Goal: Check status: Check status

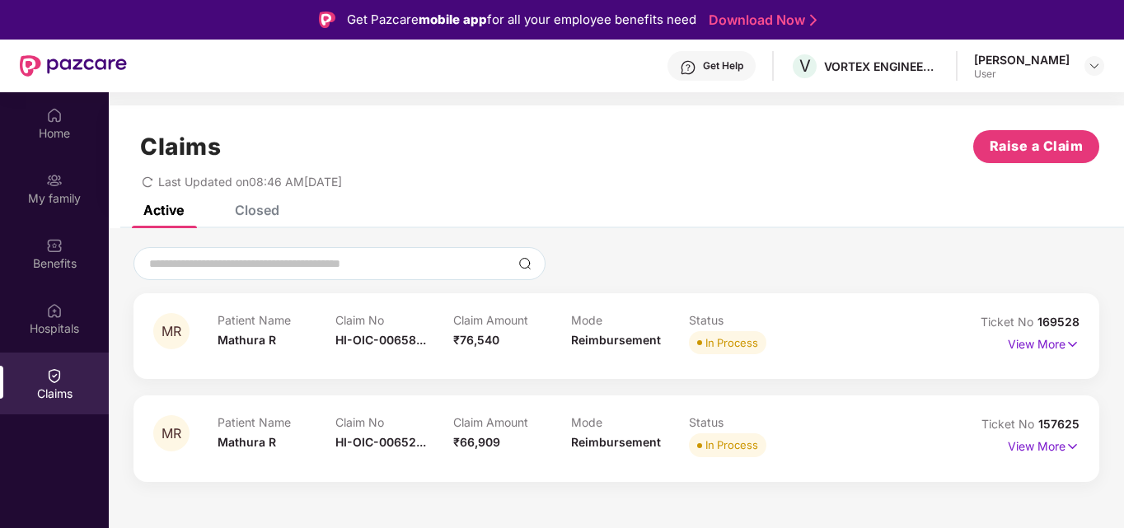
scroll to position [92, 0]
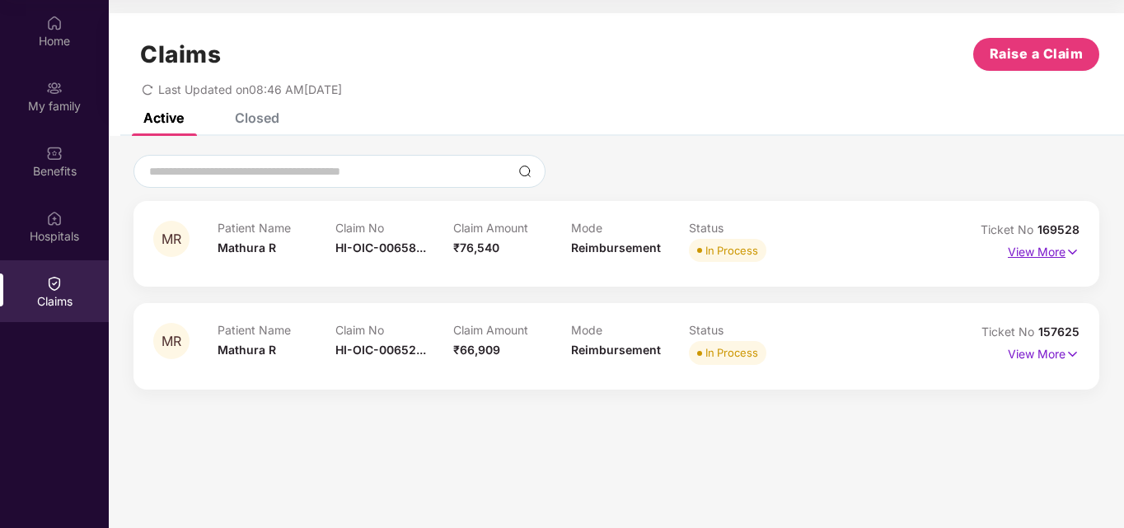
click at [1050, 252] on p "View More" at bounding box center [1044, 250] width 72 height 22
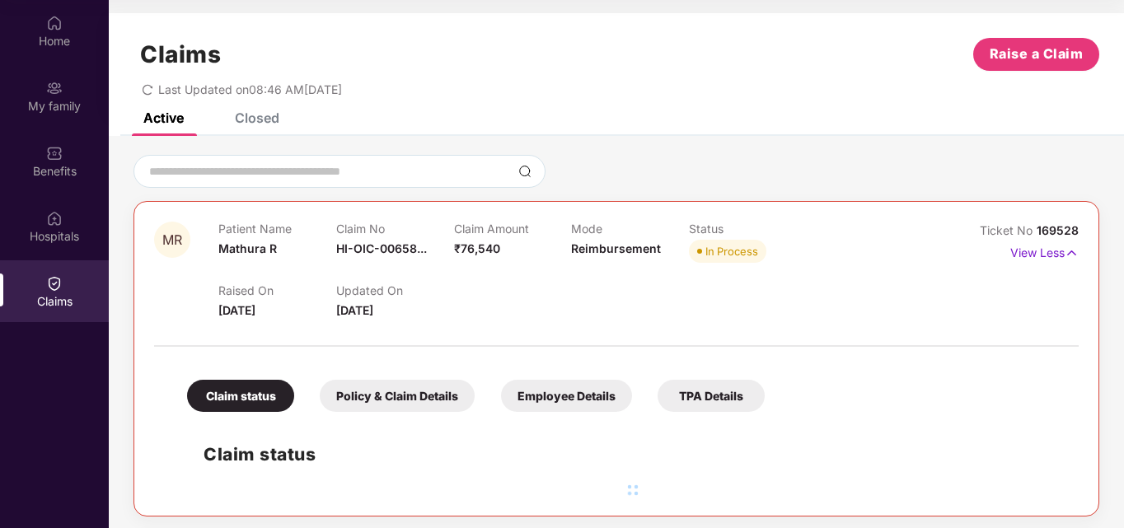
click at [414, 249] on span "HI-OIC-00658..." at bounding box center [381, 249] width 91 height 14
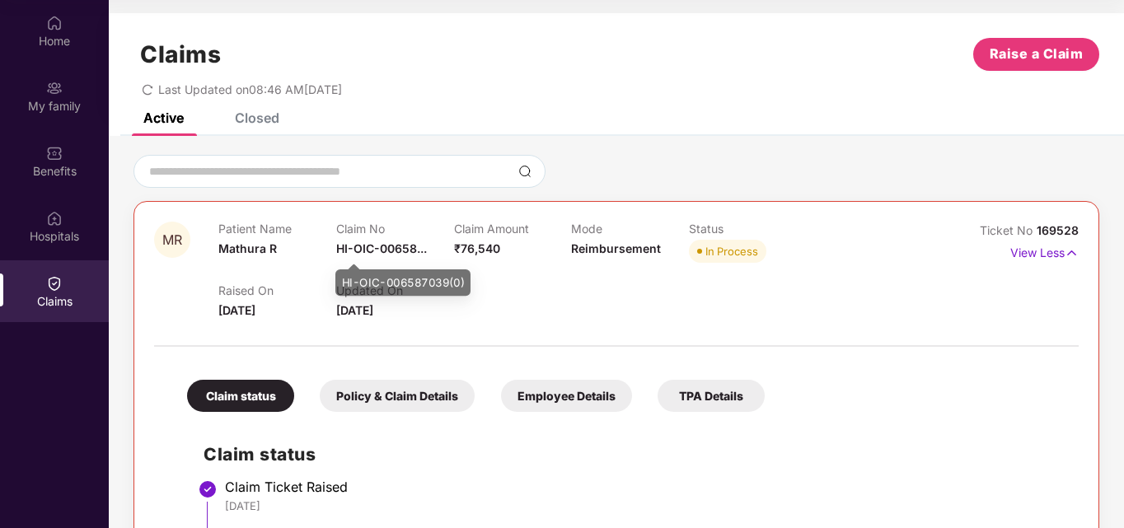
click at [397, 253] on span "HI-OIC-00658..." at bounding box center [381, 249] width 91 height 14
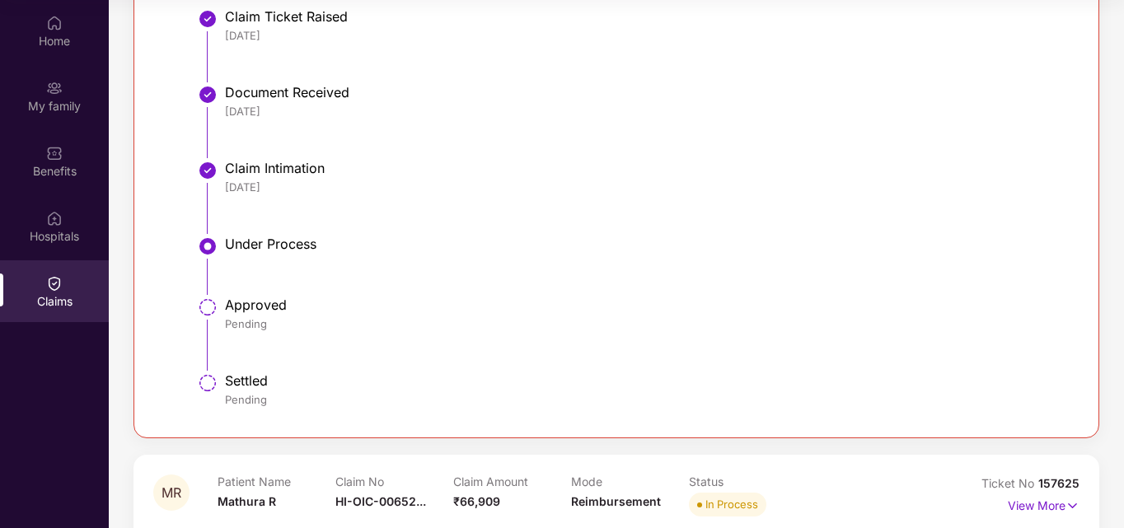
scroll to position [500, 0]
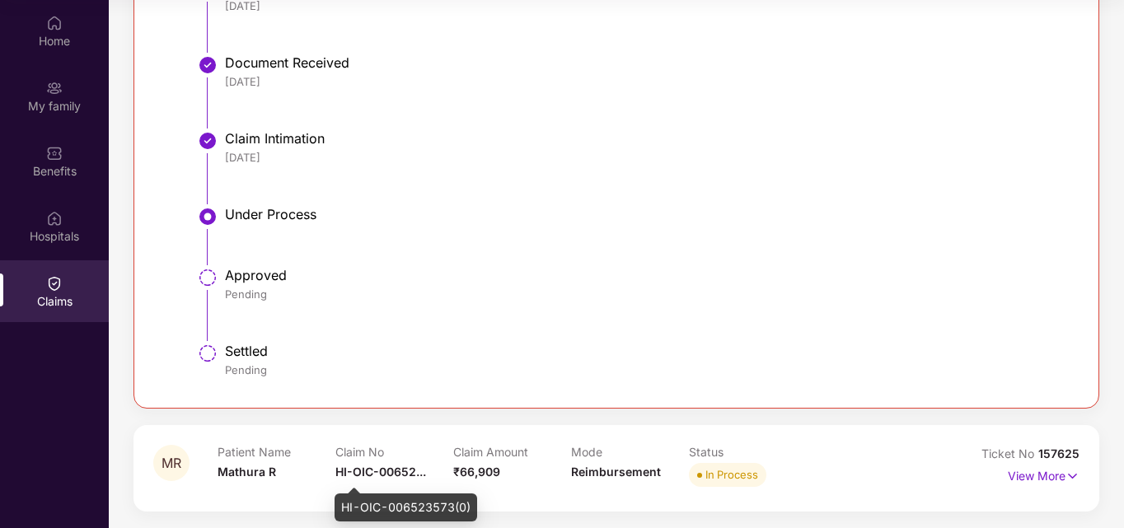
click at [399, 472] on span "HI-OIC-00652..." at bounding box center [381, 472] width 91 height 14
drag, startPoint x: 335, startPoint y: 472, endPoint x: 408, endPoint y: 471, distance: 73.4
click at [408, 471] on span "HI-OIC-00652..." at bounding box center [381, 472] width 91 height 14
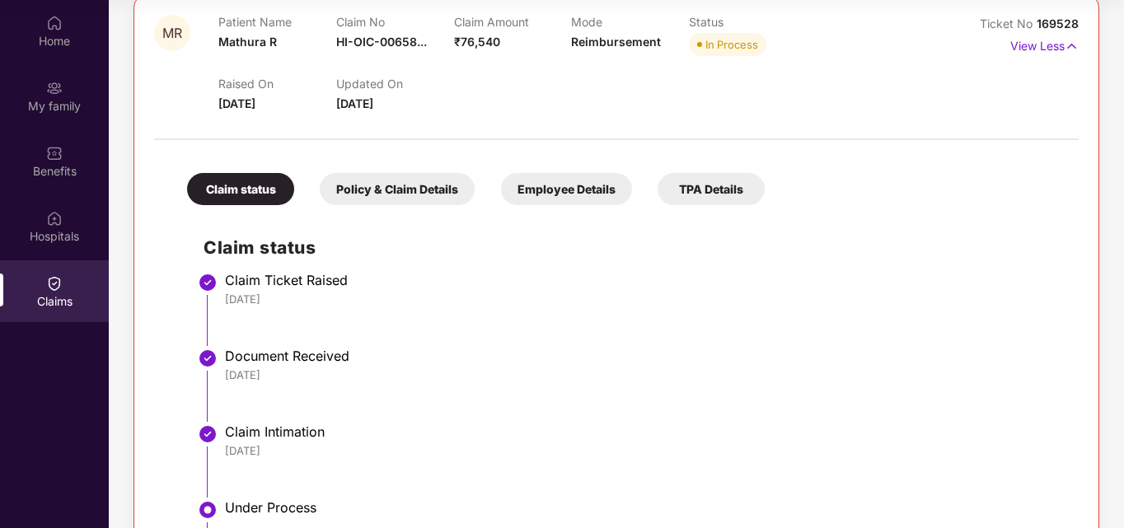
scroll to position [171, 0]
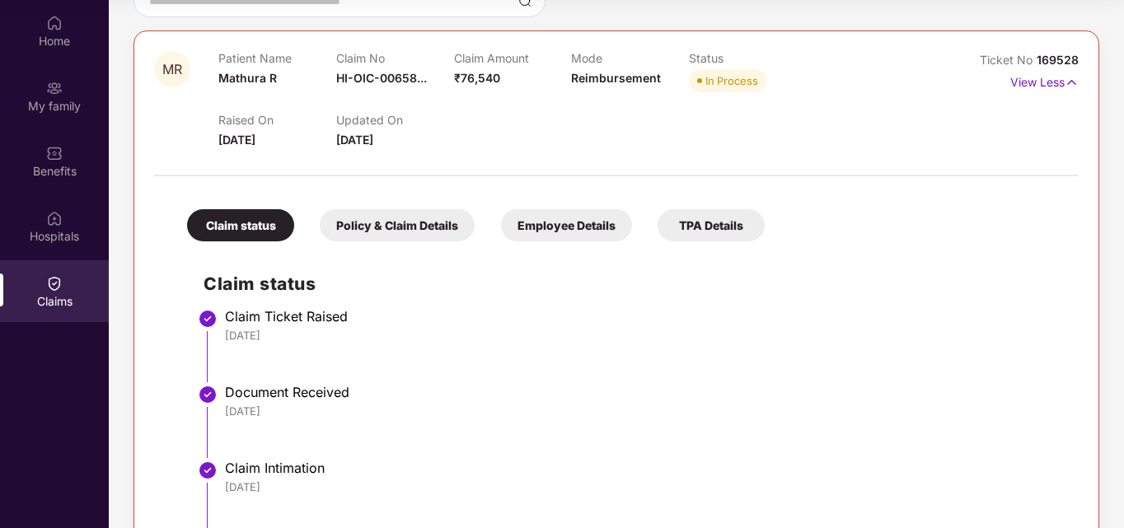
click at [409, 81] on span "HI-OIC-00658..." at bounding box center [381, 78] width 91 height 14
click at [395, 75] on span "HI-OIC-00658..." at bounding box center [381, 78] width 91 height 14
